Goal: Task Accomplishment & Management: Complete application form

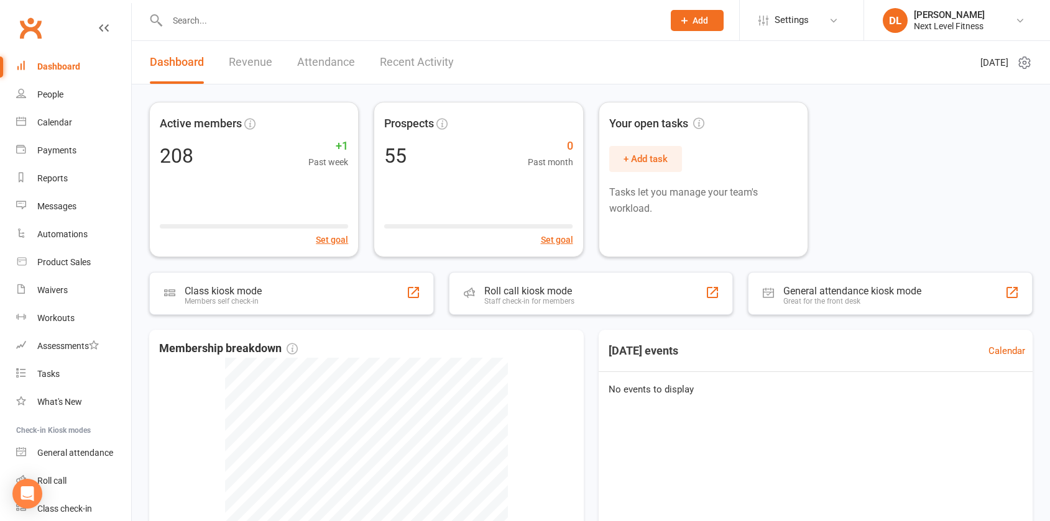
click at [196, 21] on input "text" at bounding box center [408, 20] width 491 height 17
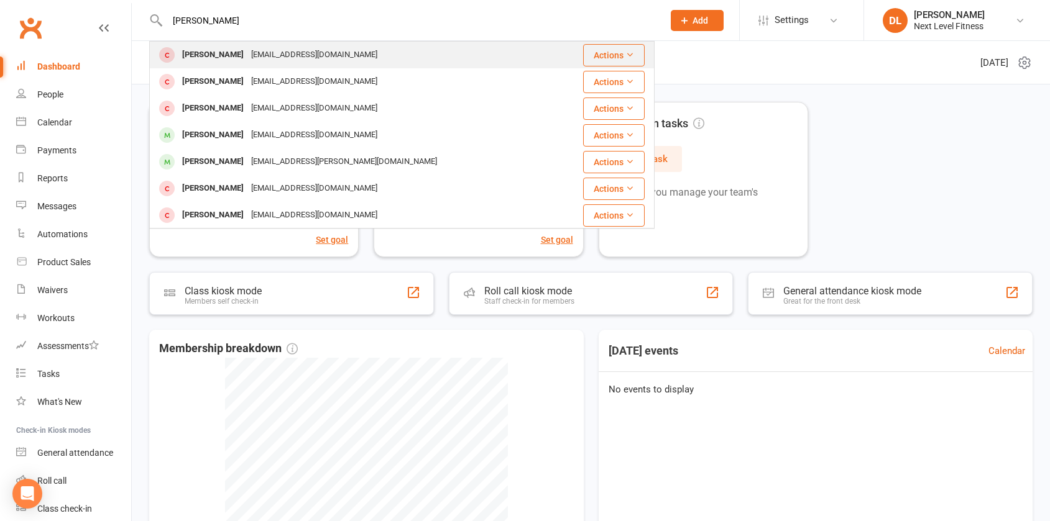
type input "[PERSON_NAME]"
click at [202, 55] on div "[PERSON_NAME]" at bounding box center [212, 55] width 69 height 18
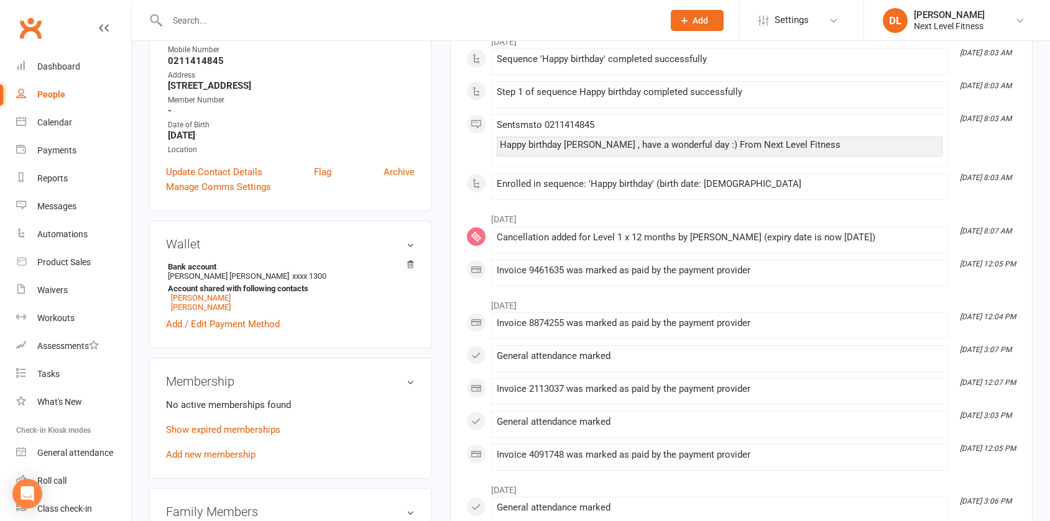
scroll to position [249, 0]
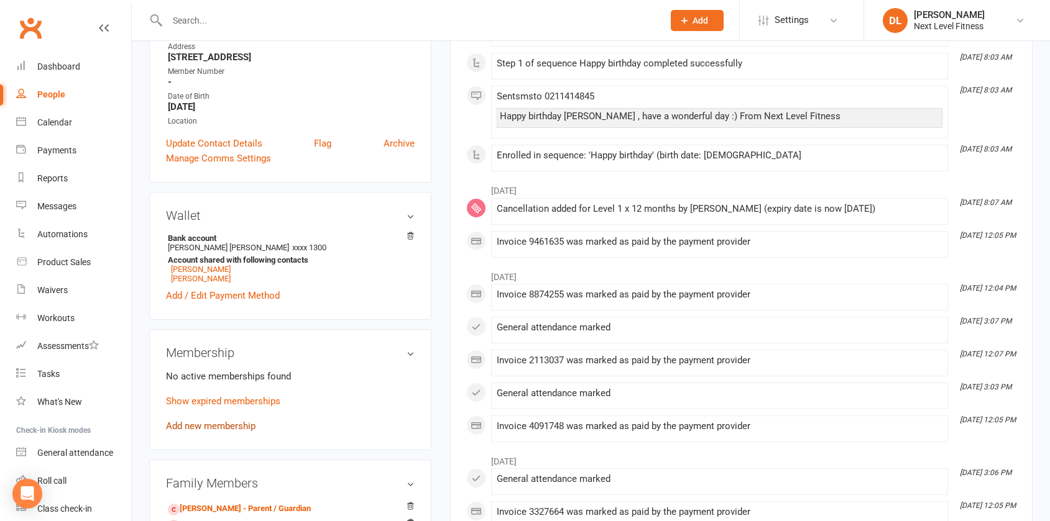
click at [227, 429] on link "Add new membership" at bounding box center [211, 426] width 90 height 11
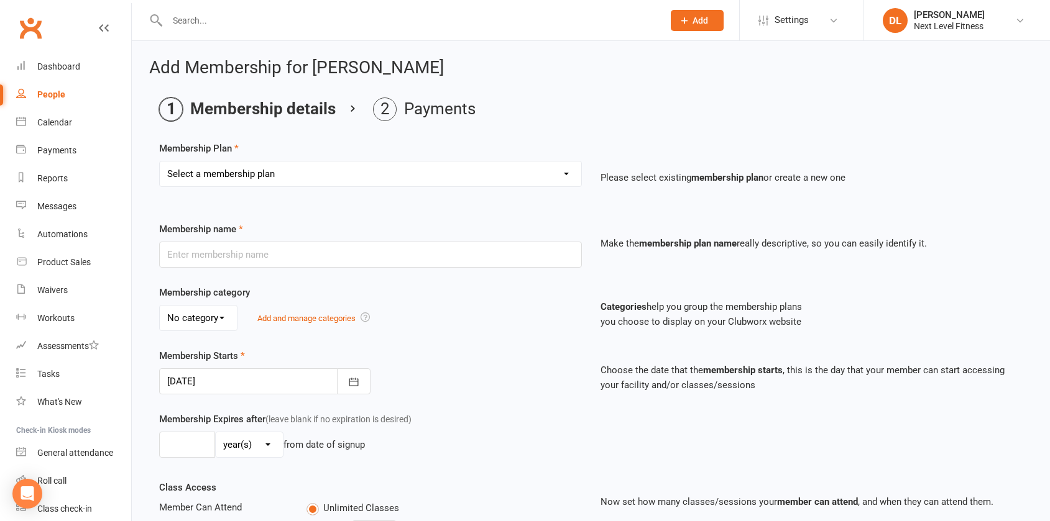
click at [564, 178] on select "Select a membership plan Create new Membership Plan Level 1 x 3 Months Level 1 …" at bounding box center [370, 174] width 421 height 25
select select "35"
click at [160, 162] on select "Select a membership plan Create new Membership Plan Level 1 x 3 Months Level 1 …" at bounding box center [370, 174] width 421 height 25
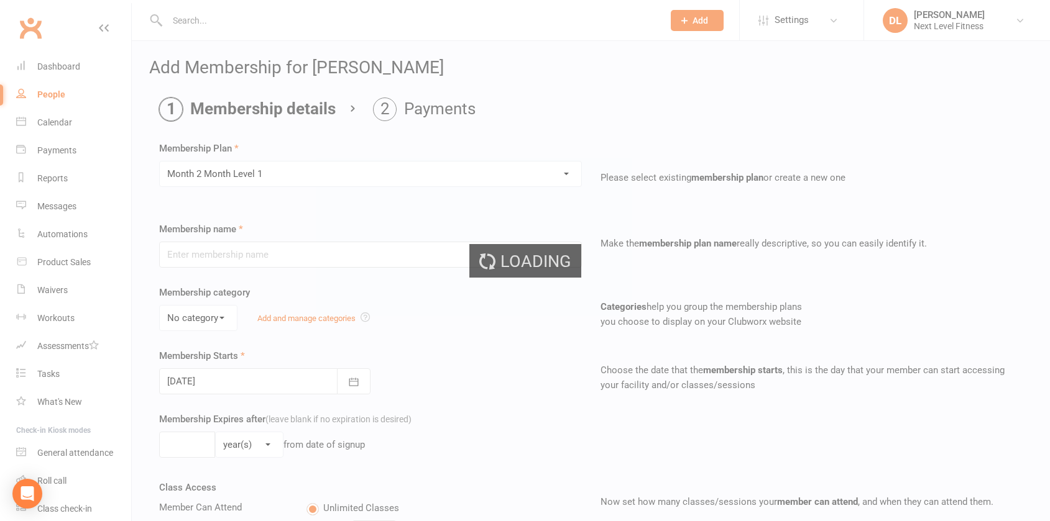
type input "Month 2 Month Level 1"
type input "0"
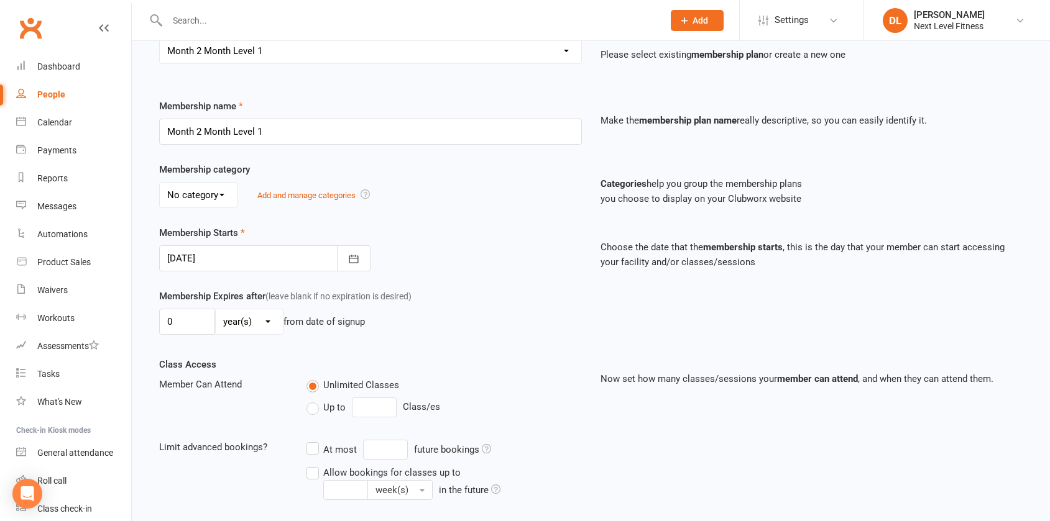
scroll to position [124, 0]
click at [178, 322] on input "0" at bounding box center [187, 321] width 56 height 26
type input "8"
click at [268, 322] on select "day(s) week(s) month(s) year(s)" at bounding box center [249, 320] width 67 height 25
select select "1"
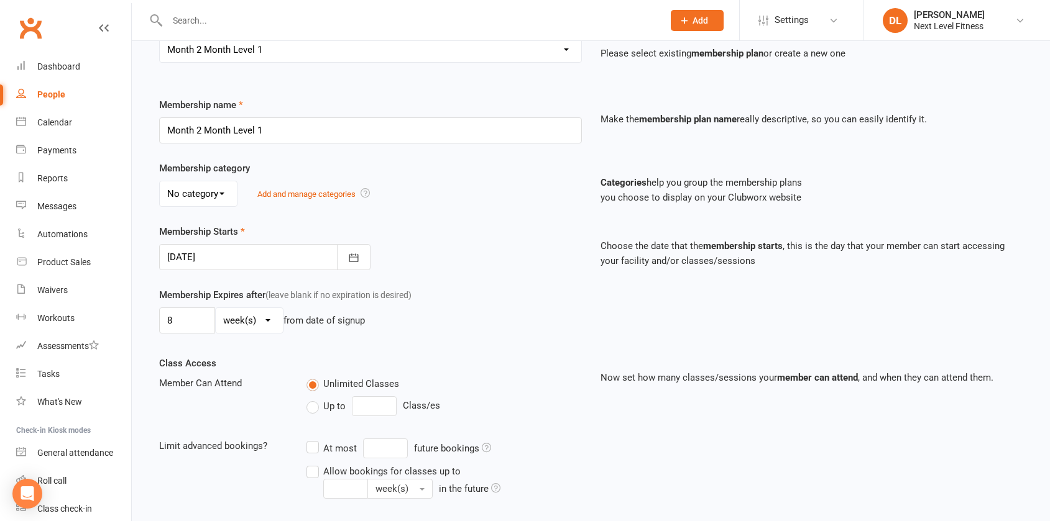
click at [216, 308] on select "day(s) week(s) month(s) year(s)" at bounding box center [249, 320] width 67 height 25
click at [172, 322] on input "8" at bounding box center [187, 321] width 56 height 26
type input "9"
click at [394, 329] on div "9 day(s) week(s) month(s) year(s) from date of signup" at bounding box center [370, 321] width 423 height 26
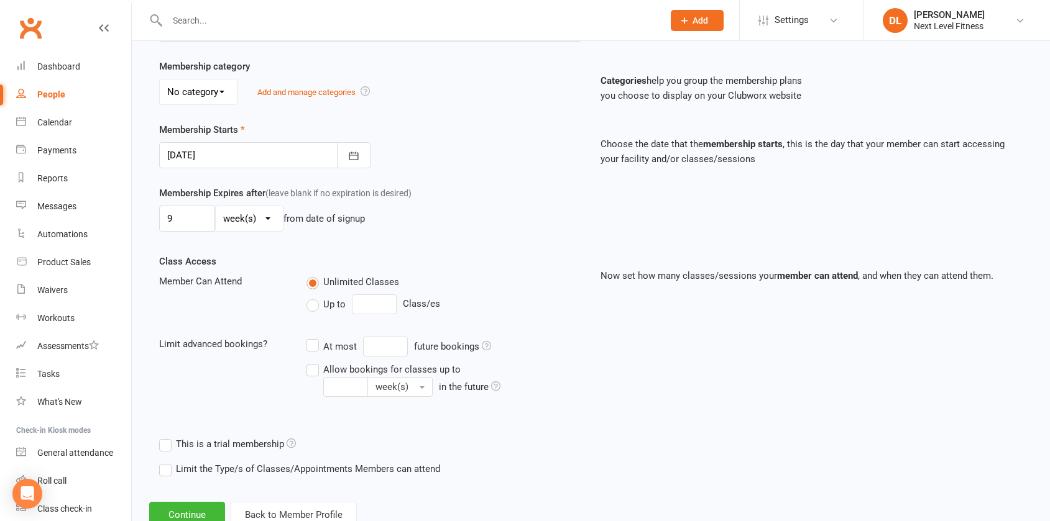
scroll to position [249, 0]
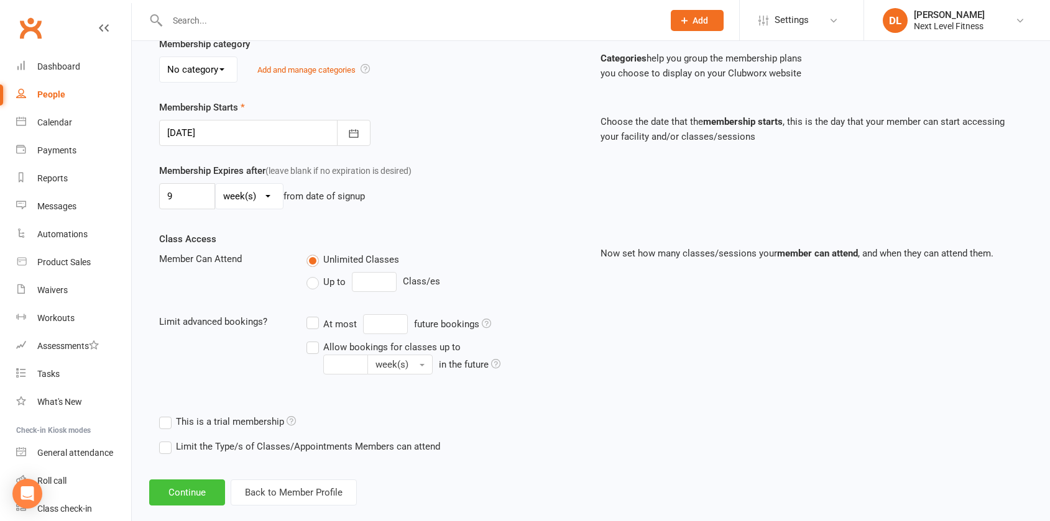
click at [185, 493] on button "Continue" at bounding box center [187, 493] width 76 height 26
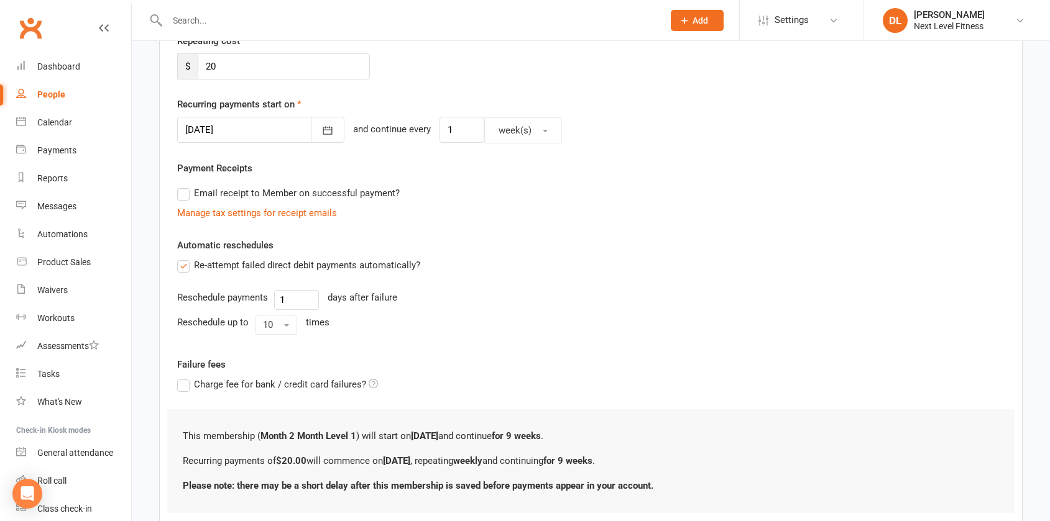
scroll to position [0, 0]
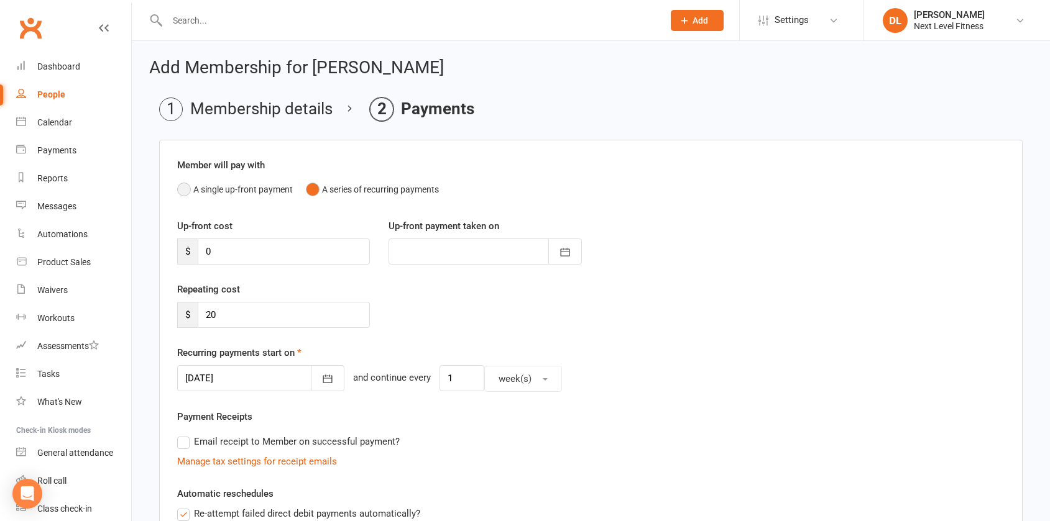
click at [183, 191] on button "A single up-front payment" at bounding box center [235, 190] width 116 height 24
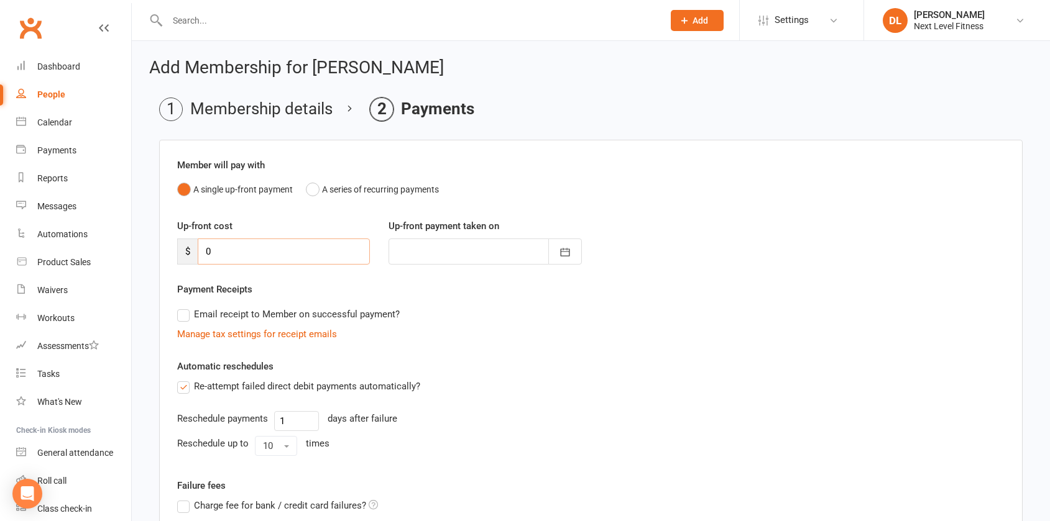
click at [224, 252] on input "0" at bounding box center [284, 252] width 172 height 26
type input "1"
type input "[DATE]"
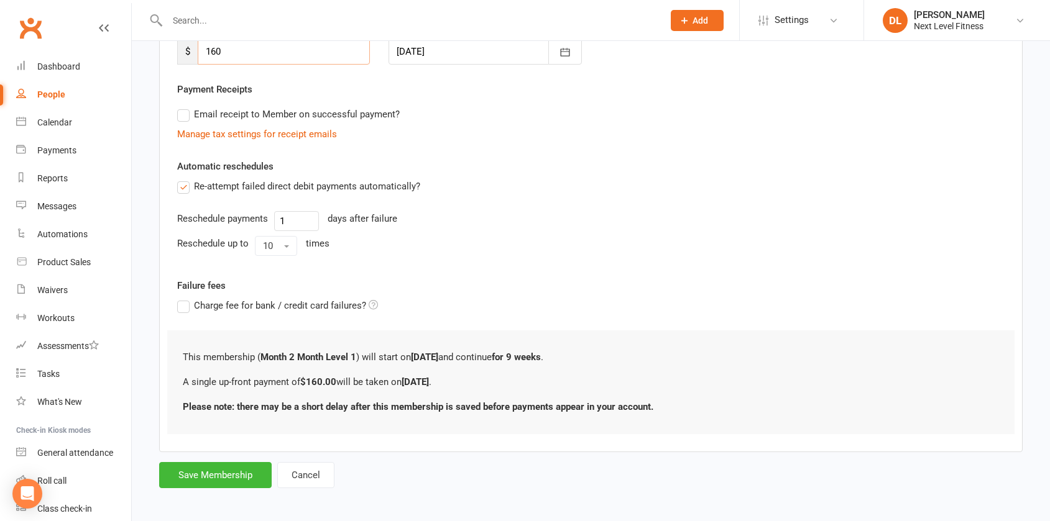
scroll to position [205, 0]
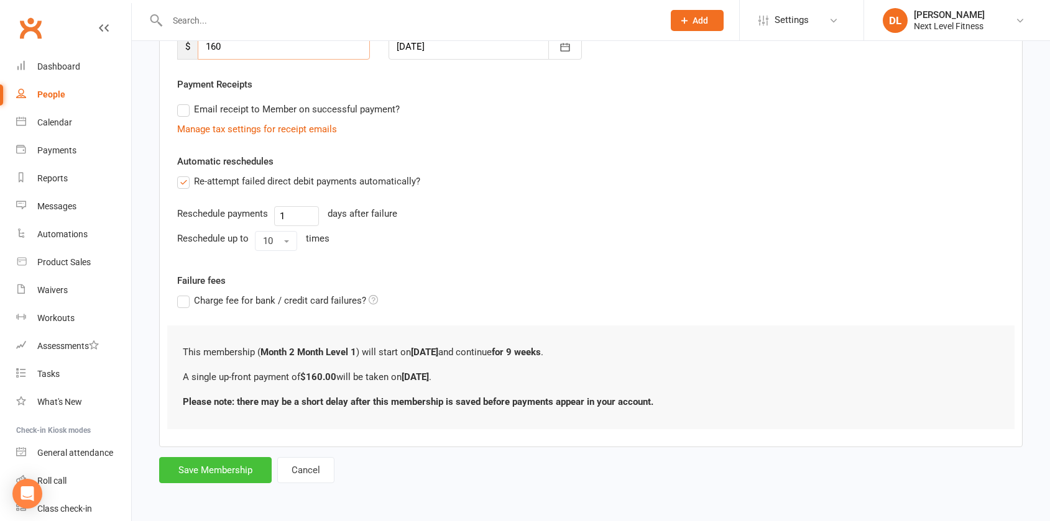
type input "160"
click at [223, 474] on button "Save Membership" at bounding box center [215, 470] width 112 height 26
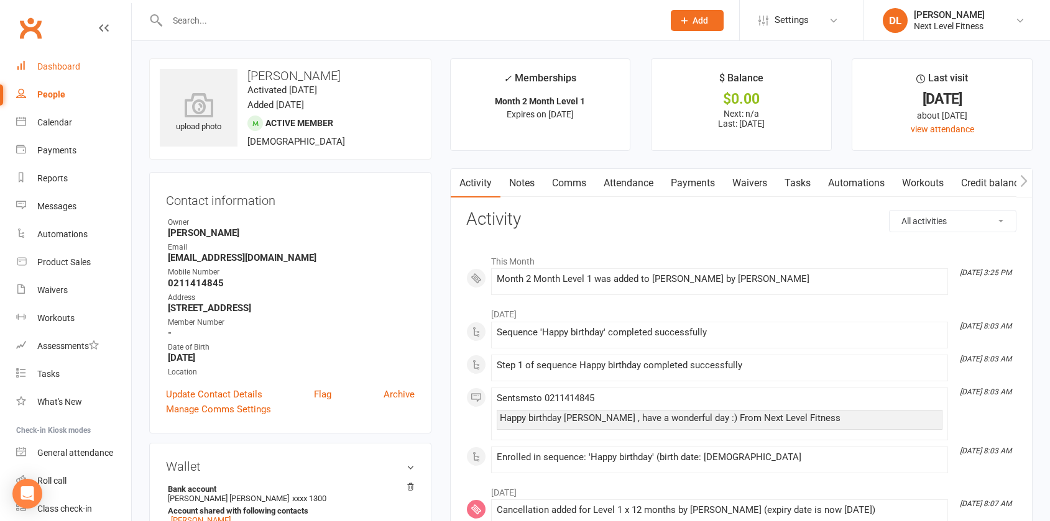
click at [62, 68] on div "Dashboard" at bounding box center [58, 67] width 43 height 10
